Goal: Task Accomplishment & Management: Use online tool/utility

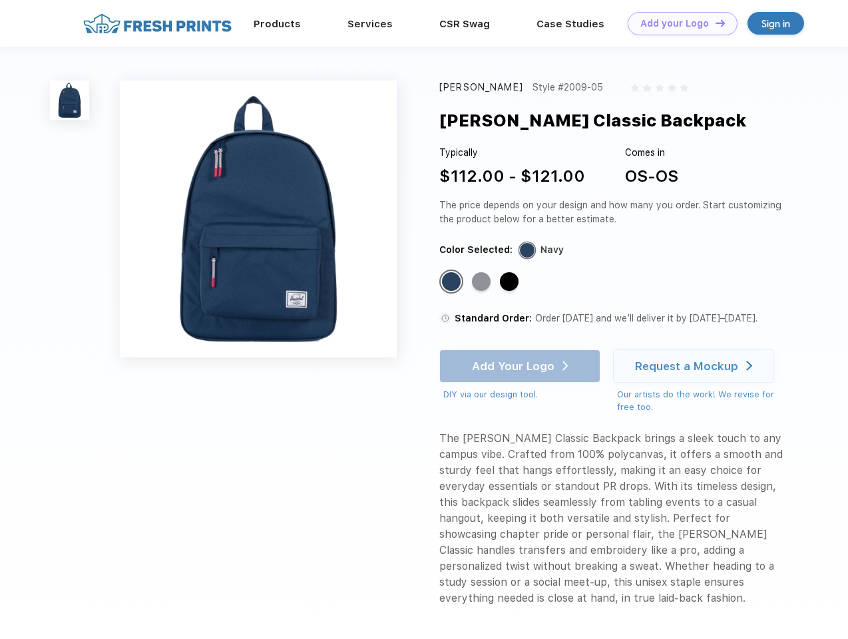
click at [678, 23] on link "Add your Logo Design Tool" at bounding box center [683, 23] width 110 height 23
click at [0, 0] on div "Design Tool" at bounding box center [0, 0] width 0 height 0
click at [714, 23] on link "Add your Logo Design Tool" at bounding box center [683, 23] width 110 height 23
click at [70, 100] on img at bounding box center [69, 100] width 39 height 39
click at [453, 282] on div "Standard Color" at bounding box center [451, 281] width 19 height 19
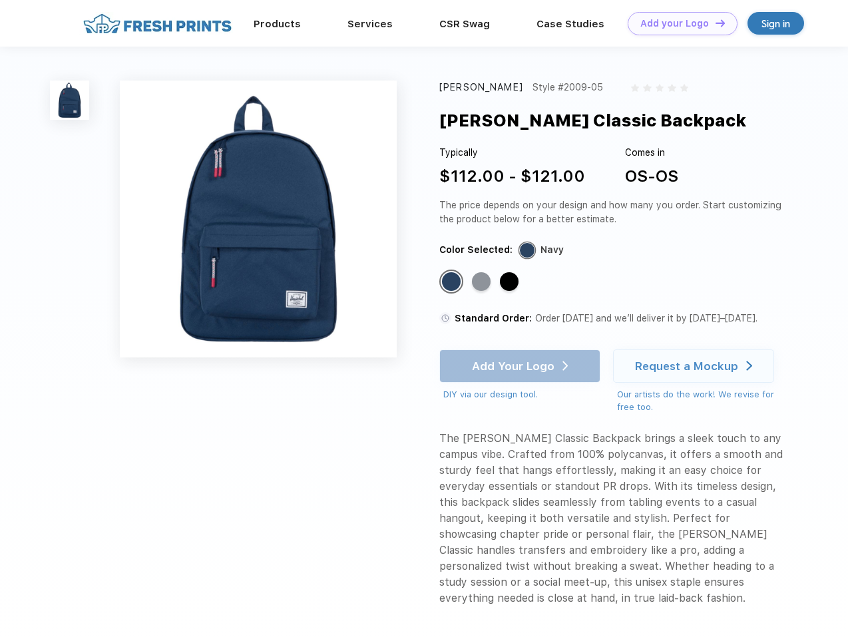
click at [483, 282] on div "Standard Color" at bounding box center [481, 281] width 19 height 19
click at [510, 282] on div "Standard Color" at bounding box center [509, 281] width 19 height 19
click at [521, 366] on div "Add Your Logo DIY via our design tool. Ah shoot! This product isn't up in our d…" at bounding box center [519, 375] width 161 height 52
click at [695, 366] on div "Request a Mockup" at bounding box center [686, 365] width 103 height 13
